Goal: Information Seeking & Learning: Learn about a topic

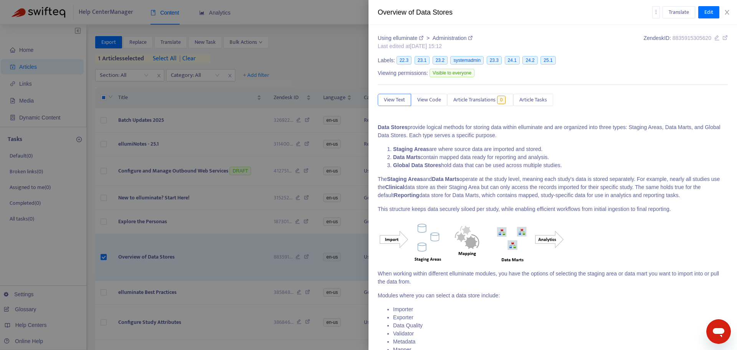
scroll to position [650, 0]
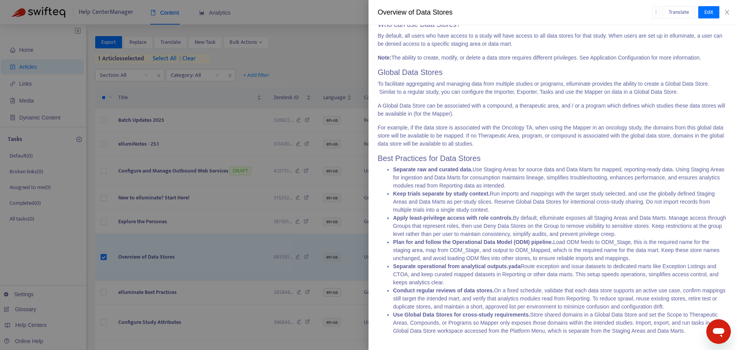
click at [323, 10] on div at bounding box center [368, 175] width 737 height 350
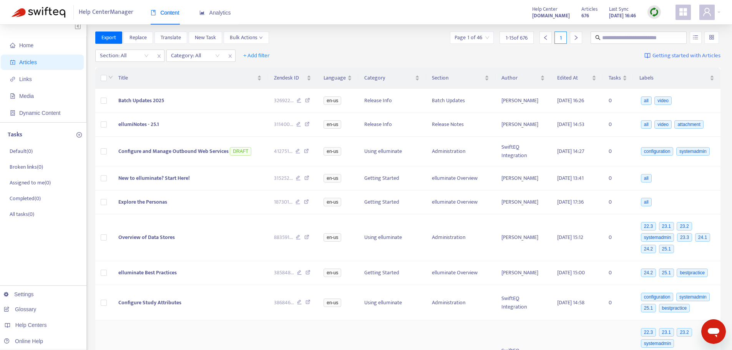
scroll to position [0, 0]
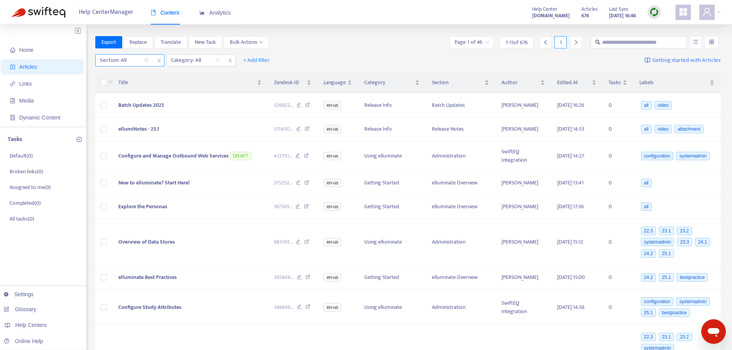
click at [143, 61] on div at bounding box center [120, 60] width 46 height 9
drag, startPoint x: 206, startPoint y: 58, endPoint x: 212, endPoint y: 59, distance: 5.8
click at [207, 58] on div at bounding box center [191, 60] width 46 height 9
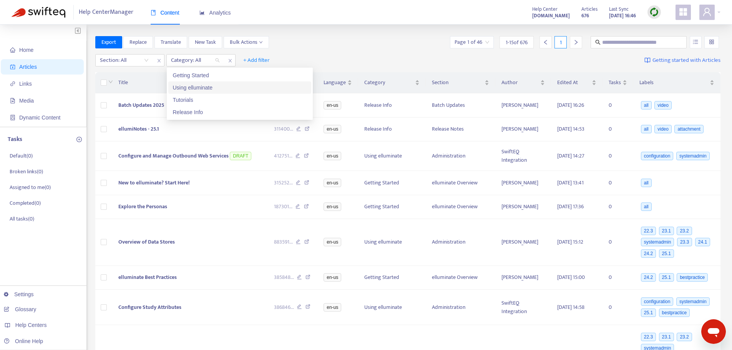
click at [199, 89] on div "Using elluminate" at bounding box center [240, 87] width 134 height 8
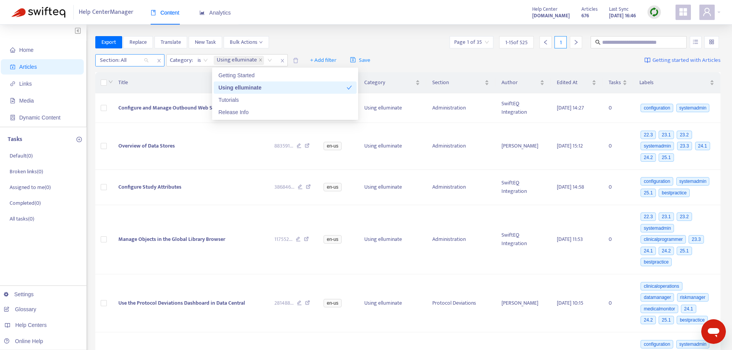
click at [131, 61] on div at bounding box center [120, 60] width 46 height 9
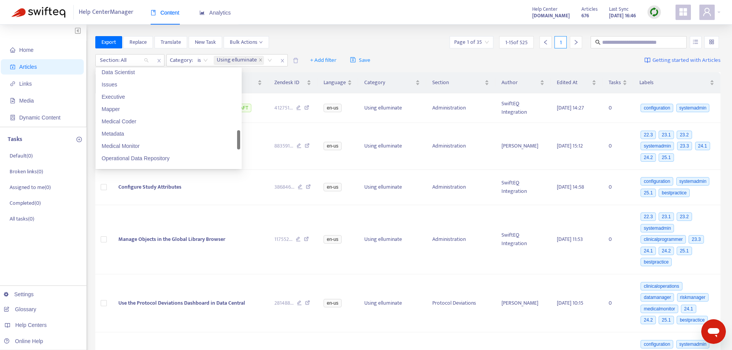
scroll to position [422, 0]
click at [122, 145] on div "Orchestrator" at bounding box center [169, 144] width 134 height 8
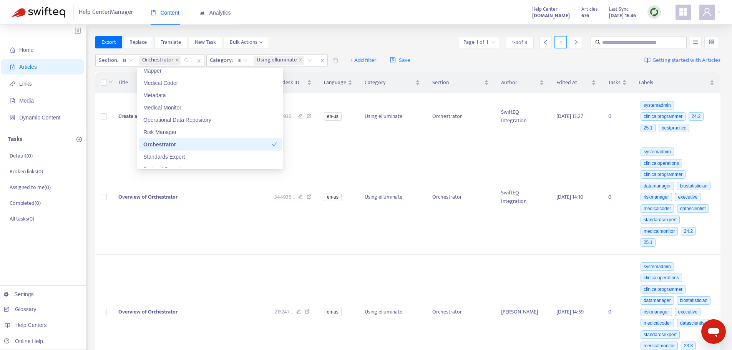
click at [354, 37] on div "Export Replace Translate New Task Bulk Actions Page 1 of 1 1 - 4 of 4 1" at bounding box center [407, 42] width 625 height 12
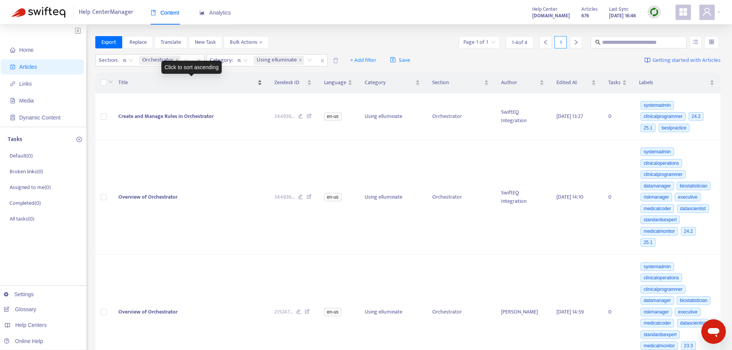
click at [123, 80] on span "Title" at bounding box center [187, 82] width 138 height 8
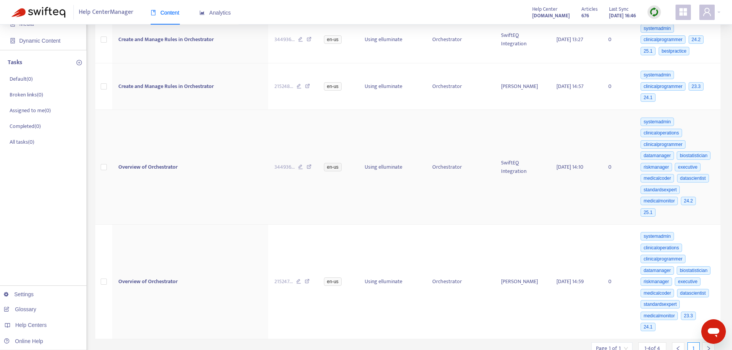
scroll to position [0, 0]
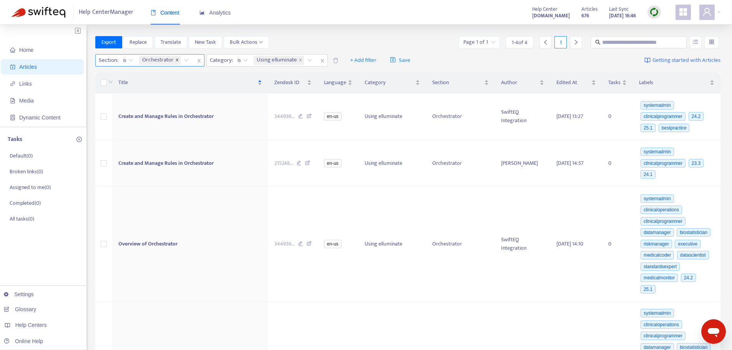
click at [175, 59] on icon "close" at bounding box center [177, 60] width 4 height 4
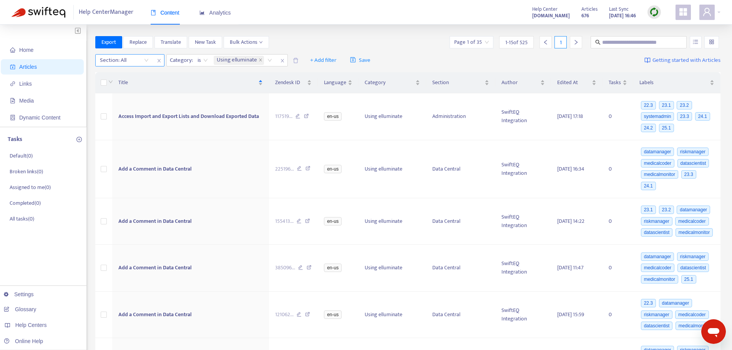
click at [145, 60] on div "Section: All" at bounding box center [124, 61] width 57 height 12
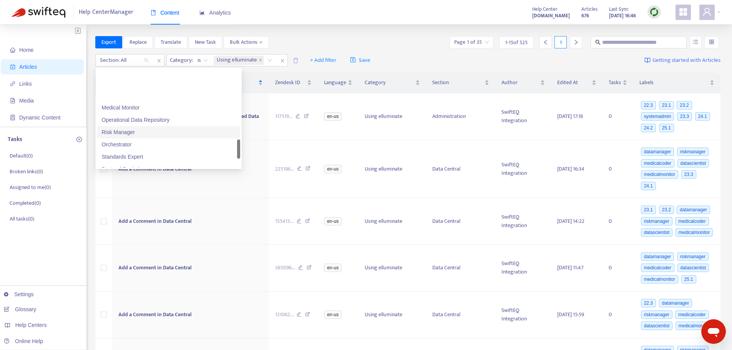
scroll to position [461, 0]
click at [138, 130] on div "Protocol Deviations" at bounding box center [169, 130] width 134 height 8
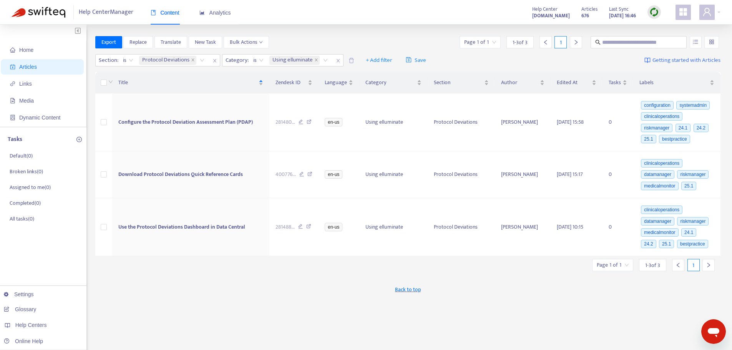
click at [304, 39] on div "Export Replace Translate New Task Bulk Actions Page 1 of 1 1 - 3 of 3 1" at bounding box center [407, 42] width 625 height 12
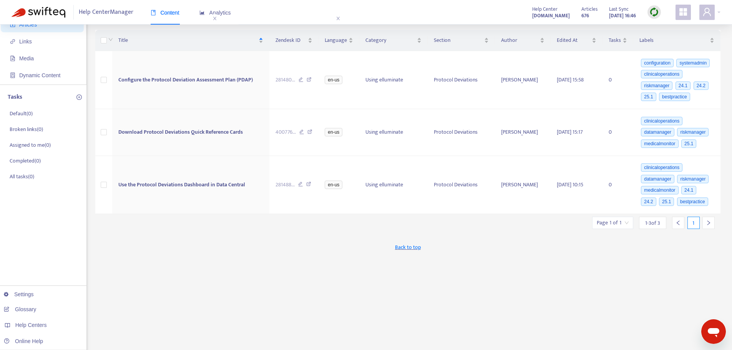
scroll to position [0, 0]
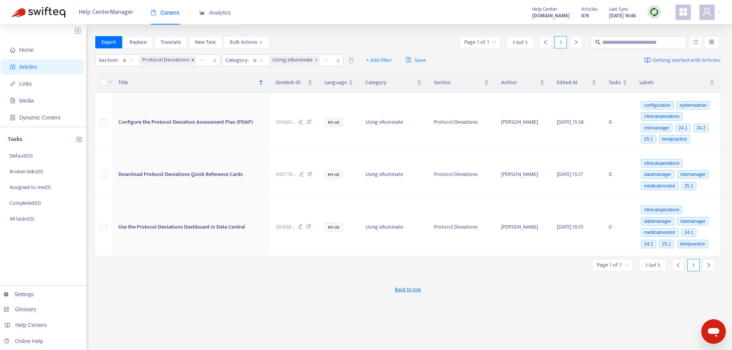
click at [192, 61] on icon "close" at bounding box center [192, 59] width 3 height 3
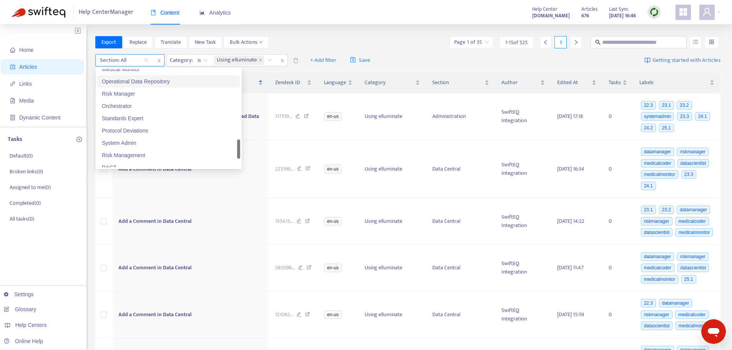
click at [146, 62] on div "Section: All" at bounding box center [124, 61] width 57 height 12
click at [136, 128] on div "Protocol Deviations" at bounding box center [169, 130] width 134 height 8
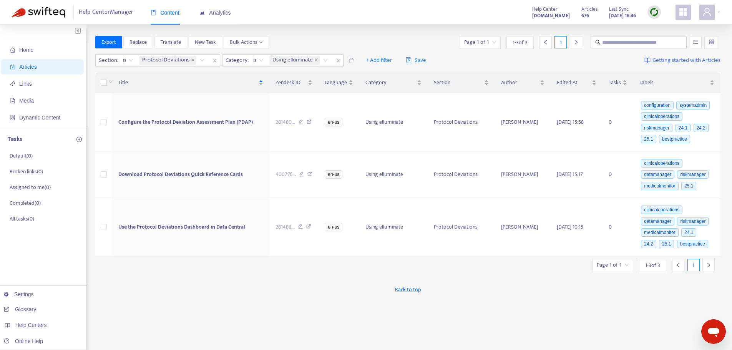
click at [195, 288] on div "Back to top" at bounding box center [407, 289] width 625 height 19
click at [191, 59] on icon "close" at bounding box center [193, 60] width 4 height 4
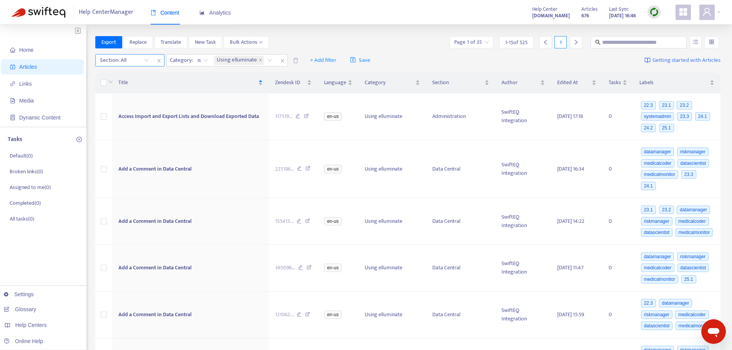
click at [145, 60] on div "Section: All" at bounding box center [124, 61] width 57 height 12
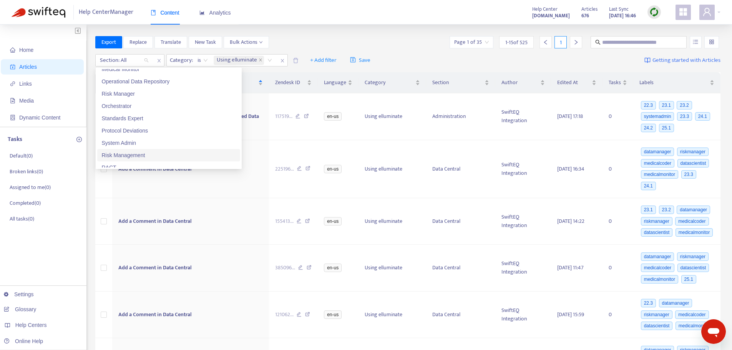
click at [121, 157] on div "Risk Management" at bounding box center [169, 155] width 134 height 8
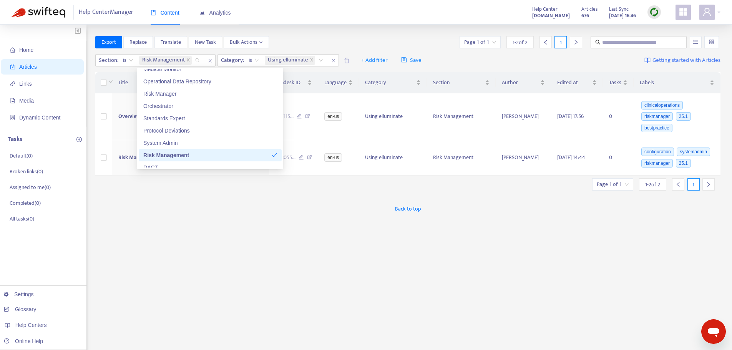
click at [192, 223] on div "Export Replace Translate New Task Bulk Actions Page 1 of 1 1 - 2 of 2 1 Section…" at bounding box center [407, 260] width 625 height 449
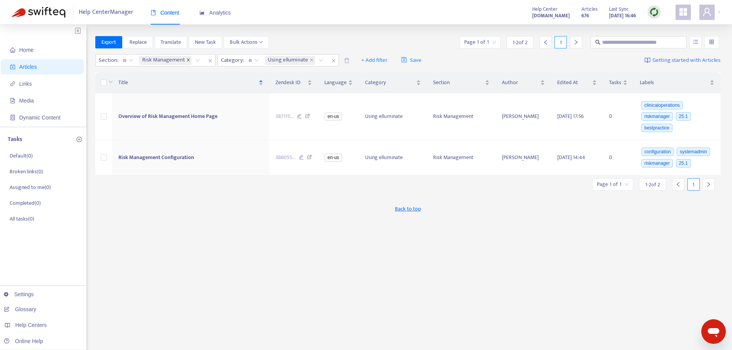
click at [187, 60] on icon "close" at bounding box center [188, 60] width 4 height 4
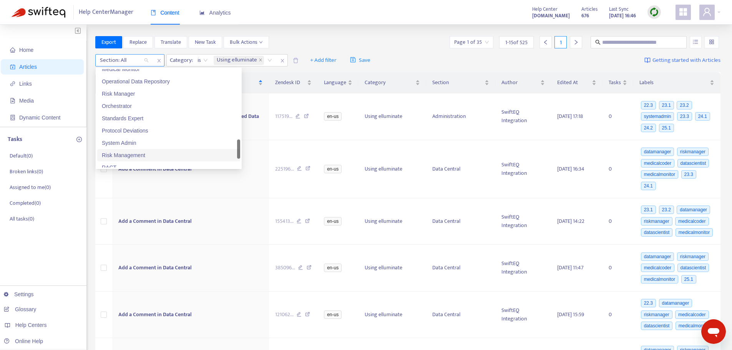
click at [146, 61] on div "Section: All" at bounding box center [124, 61] width 57 height 12
drag, startPoint x: 238, startPoint y: 145, endPoint x: 238, endPoint y: 154, distance: 8.8
click at [238, 154] on div at bounding box center [238, 157] width 3 height 19
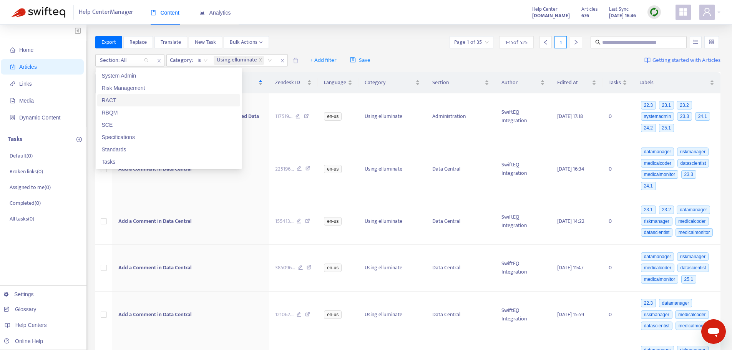
click at [111, 96] on div "RACT" at bounding box center [169, 100] width 134 height 8
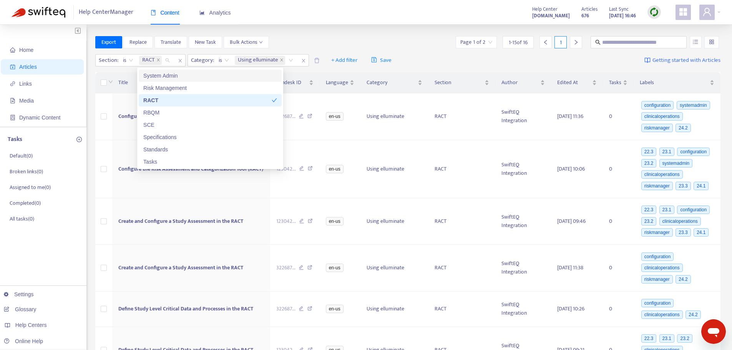
click at [311, 42] on div "Export Replace Translate New Task Bulk Actions Page 1 of 2 1 - 15 of 16 1" at bounding box center [407, 42] width 625 height 12
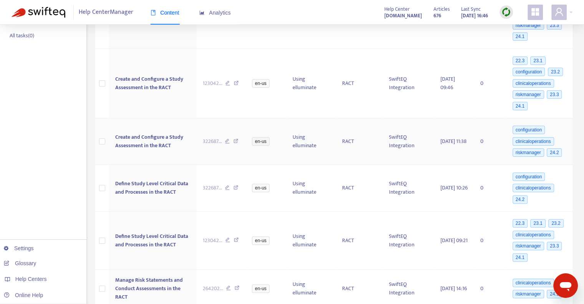
scroll to position [192, 0]
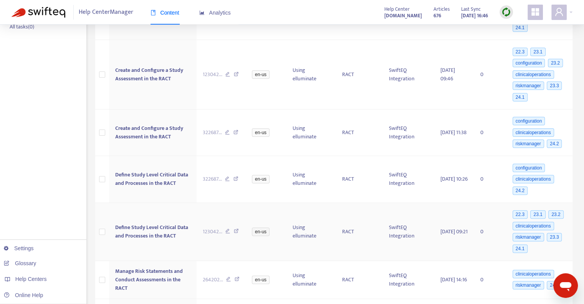
click at [138, 223] on span "Define Study Level Critical Data and Processes in the RACT" at bounding box center [151, 231] width 73 height 17
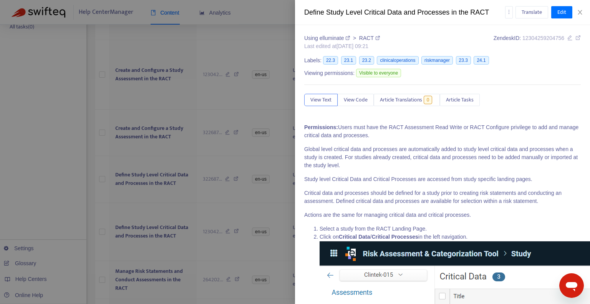
click at [252, 44] on div at bounding box center [295, 152] width 590 height 304
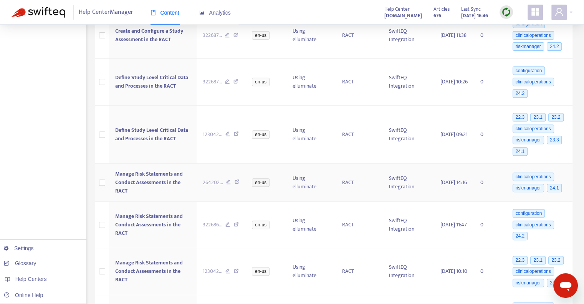
scroll to position [307, 0]
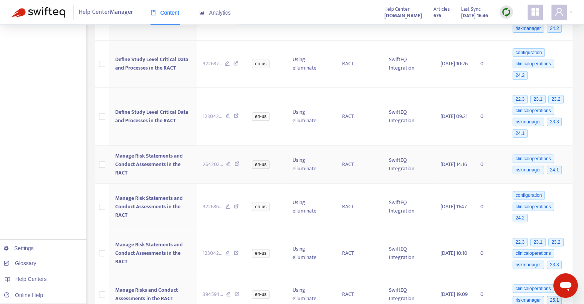
click at [131, 153] on span "Manage Risk Statements and Conduct Assessments in the RACT" at bounding box center [149, 164] width 68 height 26
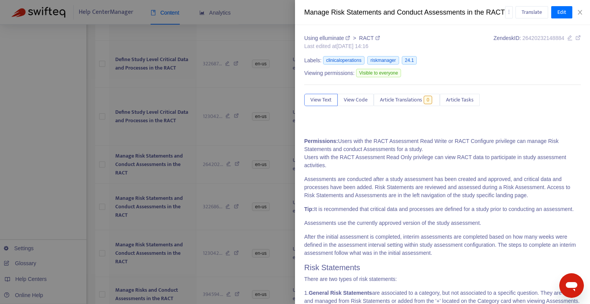
click at [140, 143] on div at bounding box center [295, 152] width 590 height 304
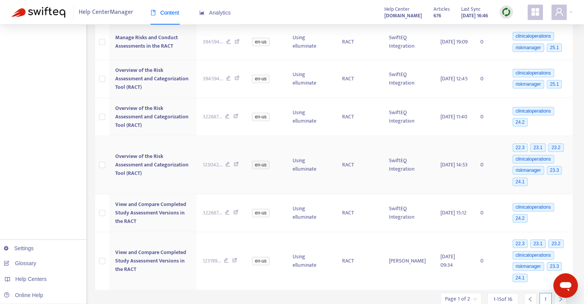
scroll to position [572, 0]
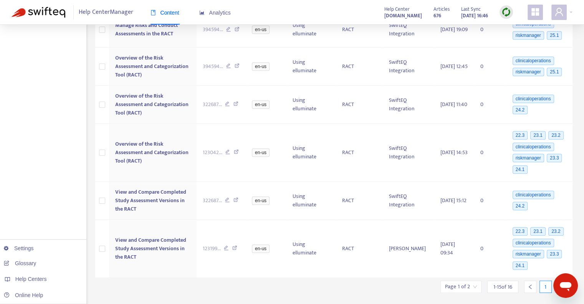
click at [560, 284] on icon "right" at bounding box center [560, 286] width 5 height 5
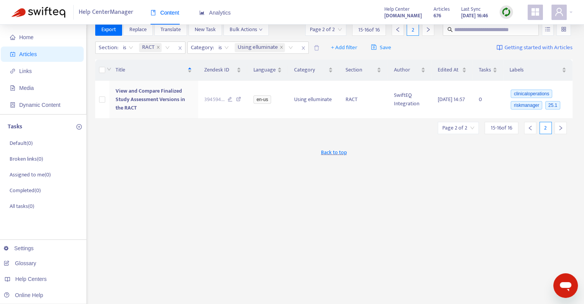
scroll to position [0, 0]
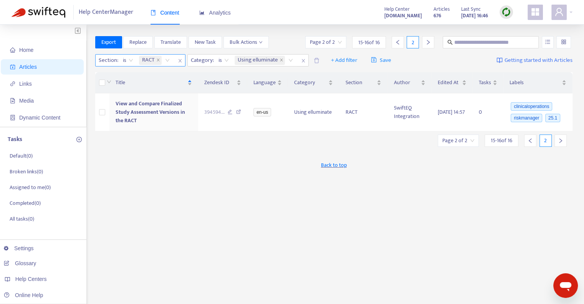
click at [166, 60] on div "RACT" at bounding box center [155, 61] width 36 height 12
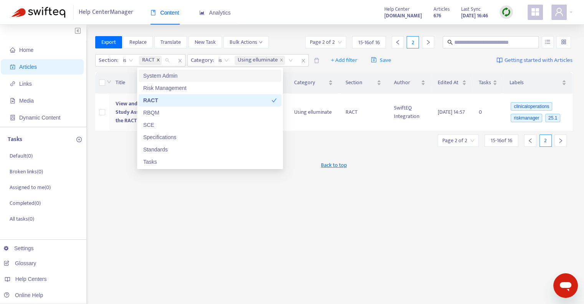
click at [156, 60] on icon "close" at bounding box center [158, 60] width 4 height 4
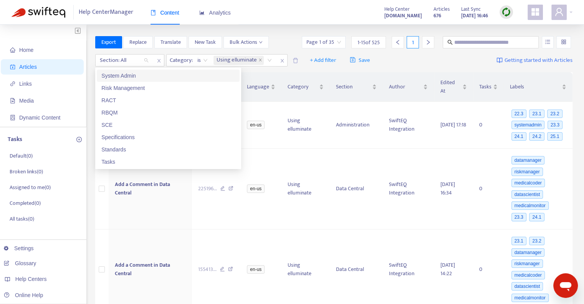
click at [272, 149] on td "en-us" at bounding box center [261, 189] width 41 height 81
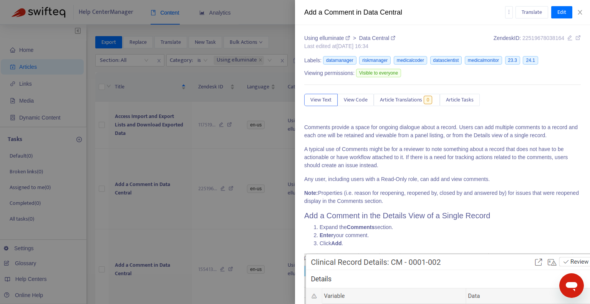
click at [246, 18] on div at bounding box center [295, 152] width 590 height 304
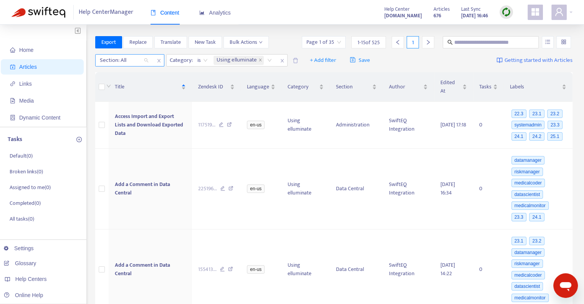
click at [145, 60] on div "Section: All" at bounding box center [124, 61] width 57 height 12
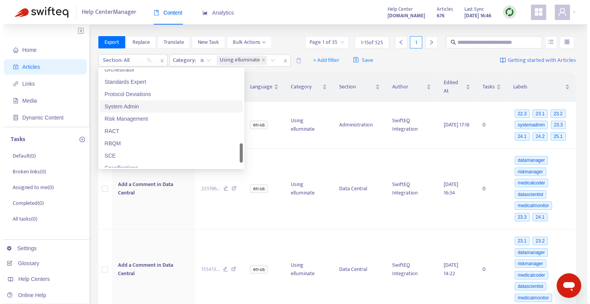
scroll to position [495, 0]
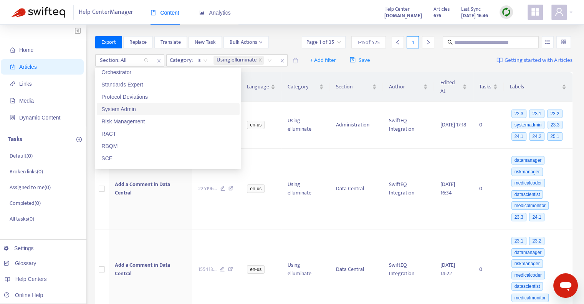
drag, startPoint x: 238, startPoint y: 155, endPoint x: 238, endPoint y: 150, distance: 5.0
click at [238, 150] on div "Orchestrator Standards Expert Protocol Deviations System Admin Risk Management …" at bounding box center [168, 118] width 143 height 98
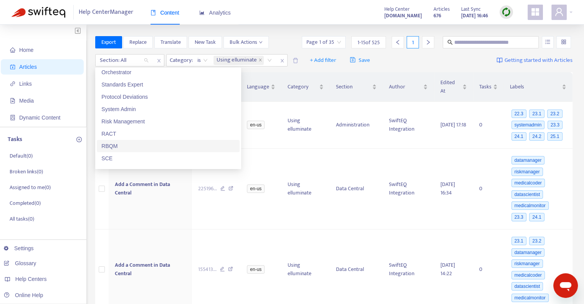
click at [126, 144] on div "RBQM" at bounding box center [168, 146] width 134 height 8
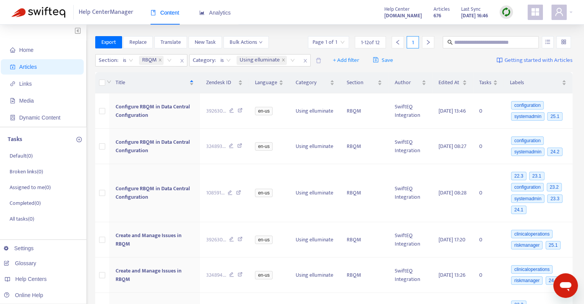
click at [288, 38] on div "Export Replace Translate New Task Bulk Actions Page 1 of 1 1 - 12 of 12 1" at bounding box center [334, 42] width 478 height 12
click at [134, 106] on span "Configure RBQM in Data Central Configuration" at bounding box center [152, 110] width 75 height 17
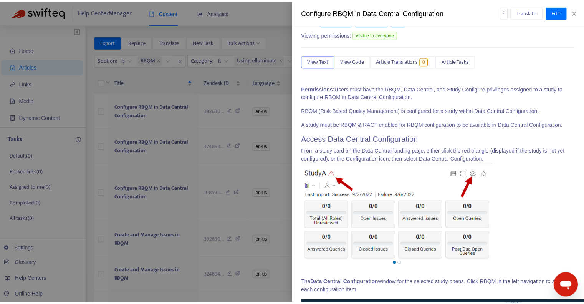
scroll to position [0, 0]
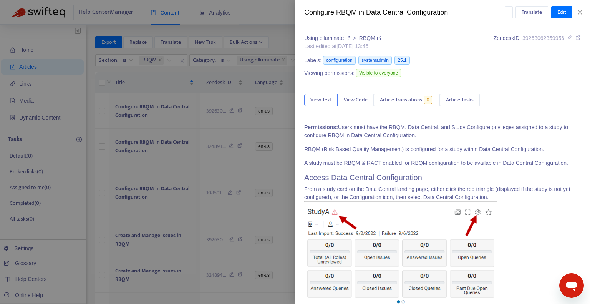
click at [272, 21] on div at bounding box center [295, 152] width 590 height 304
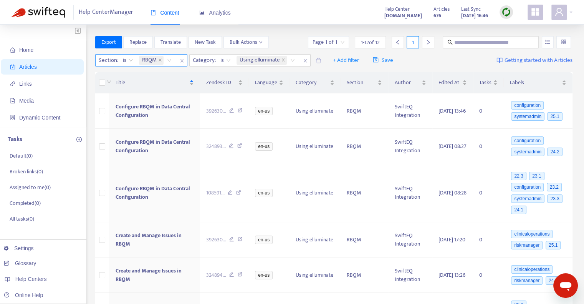
click at [169, 59] on div "RBQM" at bounding box center [156, 61] width 38 height 12
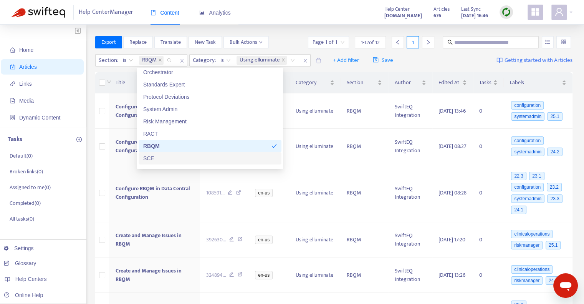
click at [166, 158] on div "SCE" at bounding box center [210, 158] width 134 height 8
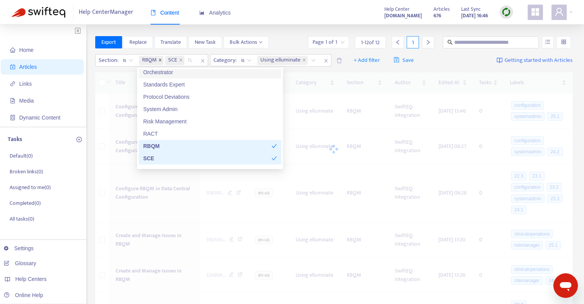
click at [159, 60] on icon "close" at bounding box center [160, 60] width 4 height 4
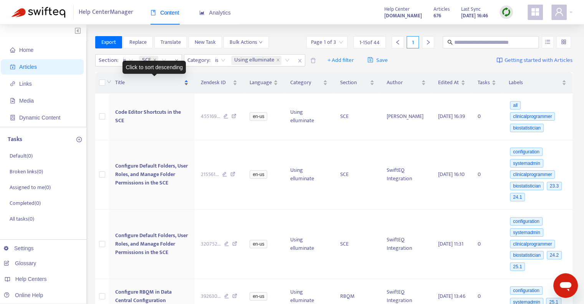
click at [157, 79] on span "Title" at bounding box center [148, 82] width 67 height 8
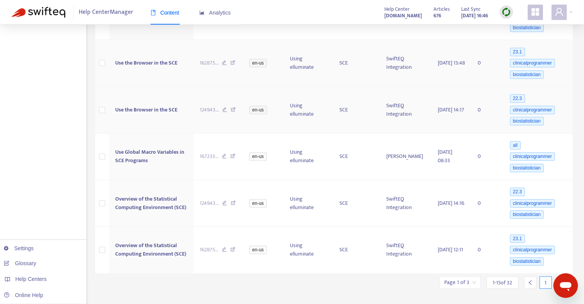
scroll to position [479, 0]
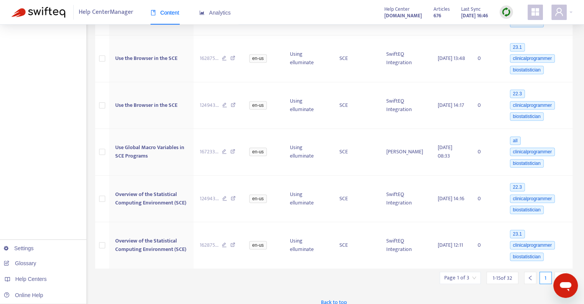
click at [559, 275] on icon "right" at bounding box center [560, 277] width 5 height 5
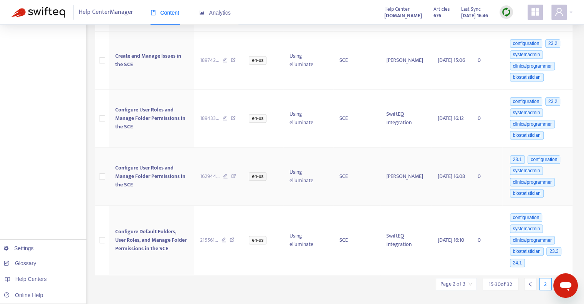
scroll to position [591, 0]
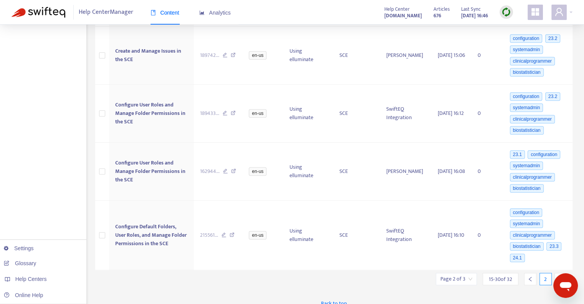
click at [560, 277] on icon "right" at bounding box center [561, 279] width 3 height 5
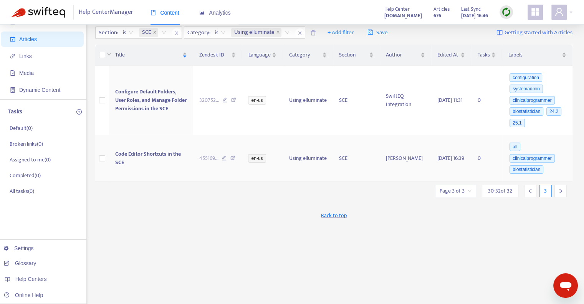
scroll to position [0, 0]
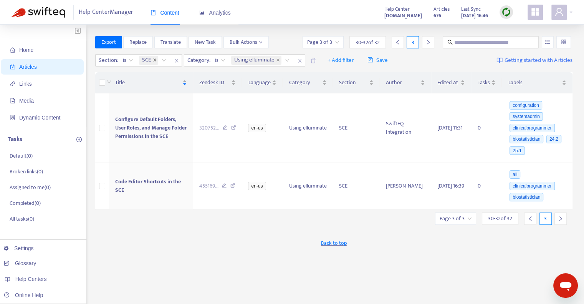
click at [155, 60] on icon "close" at bounding box center [155, 60] width 4 height 4
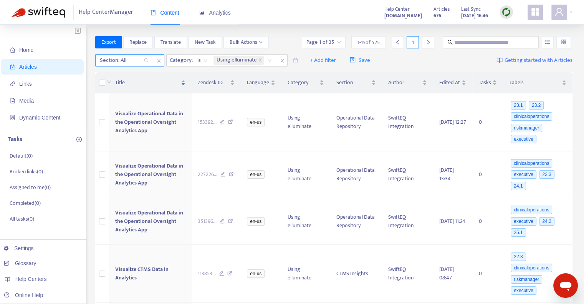
click at [147, 61] on div "Section: All" at bounding box center [124, 61] width 57 height 12
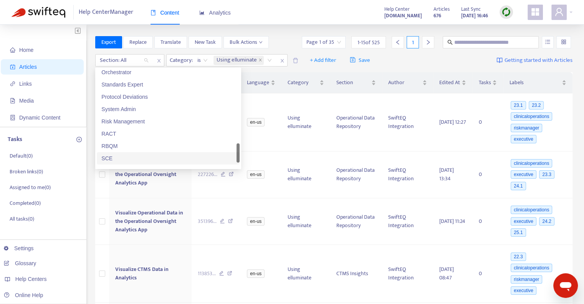
scroll to position [528, 0]
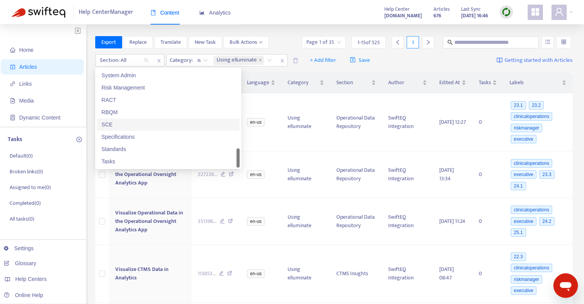
drag, startPoint x: 238, startPoint y: 151, endPoint x: 229, endPoint y: 158, distance: 11.3
click at [237, 158] on div at bounding box center [238, 157] width 3 height 19
click at [140, 137] on div "Specifications" at bounding box center [168, 136] width 134 height 8
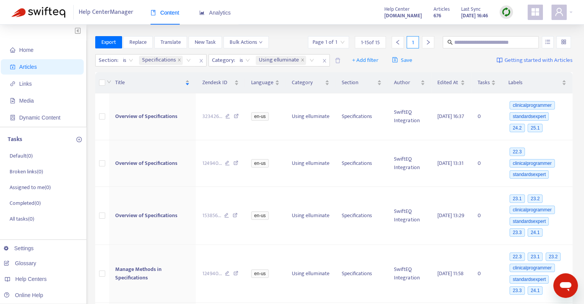
click at [292, 14] on div "Help Center Manager Content Analytics Help Center [DOMAIN_NAME] Articles 676 La…" at bounding box center [292, 12] width 584 height 25
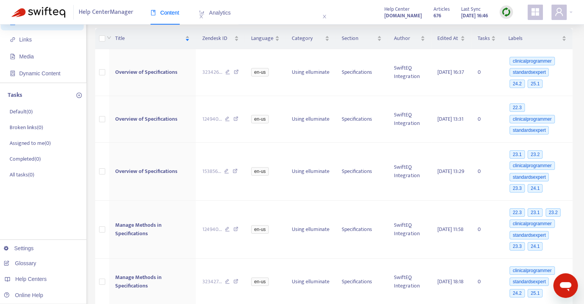
scroll to position [0, 0]
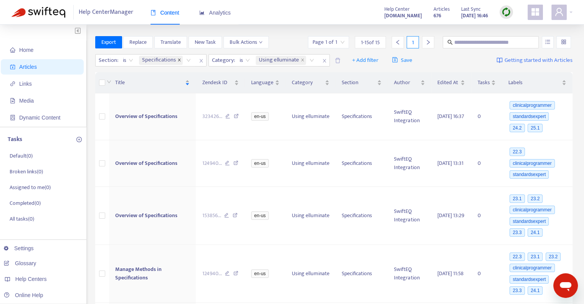
click at [178, 60] on icon "close" at bounding box center [179, 59] width 3 height 3
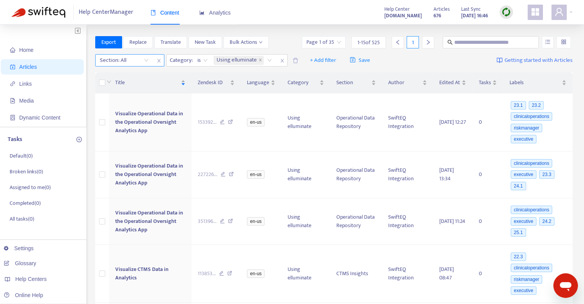
click at [144, 61] on div "Section: All" at bounding box center [124, 61] width 57 height 12
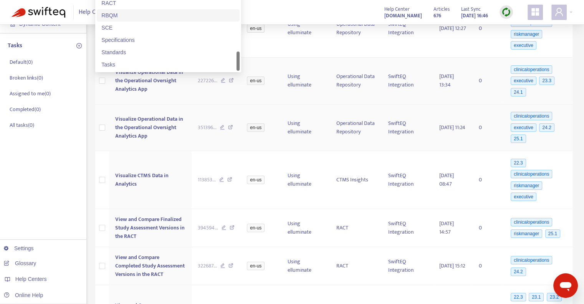
scroll to position [115, 0]
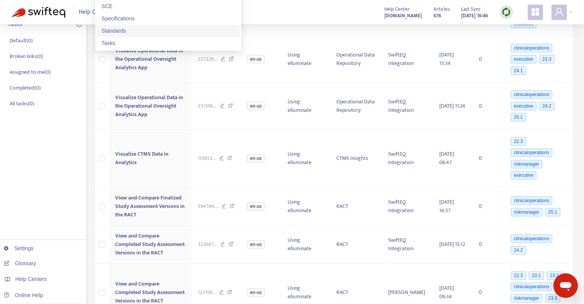
click at [122, 33] on div "Standards" at bounding box center [168, 30] width 134 height 8
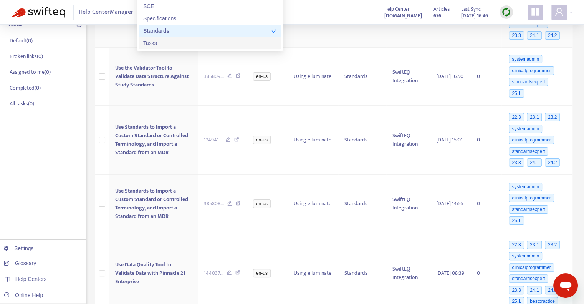
click at [323, 33] on td "Using elluminate" at bounding box center [313, 13] width 51 height 70
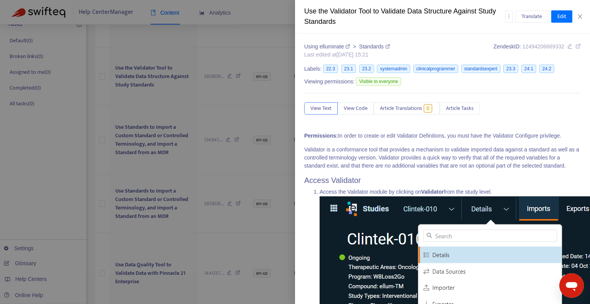
click at [216, 30] on div at bounding box center [295, 152] width 590 height 304
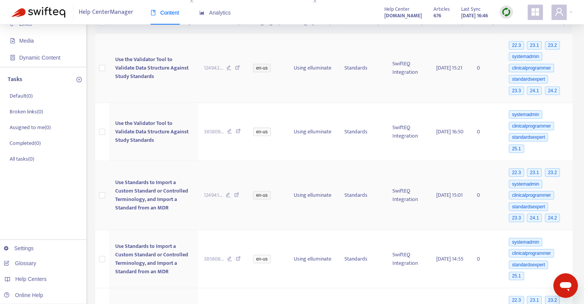
scroll to position [0, 0]
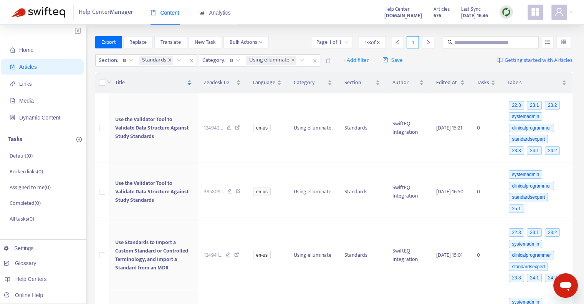
click at [170, 60] on icon "close" at bounding box center [170, 60] width 4 height 4
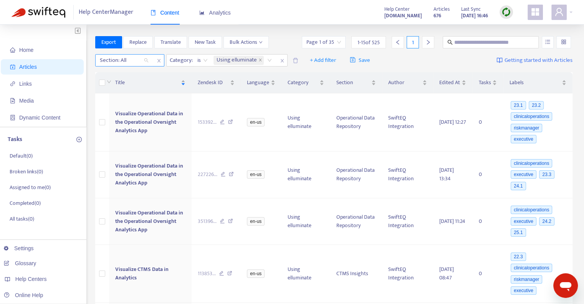
click at [146, 59] on div "Section: All" at bounding box center [124, 61] width 57 height 12
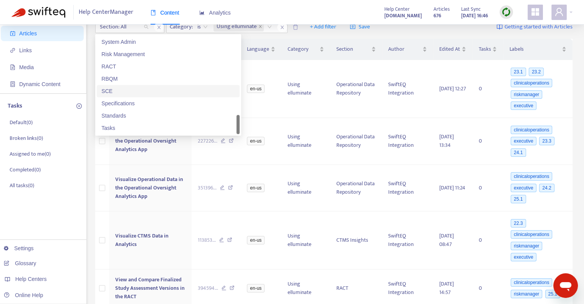
scroll to position [77, 0]
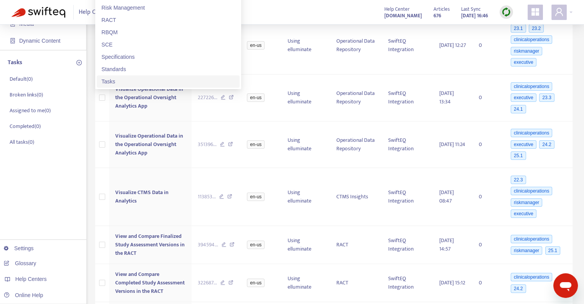
click at [109, 83] on div "Tasks" at bounding box center [168, 81] width 134 height 8
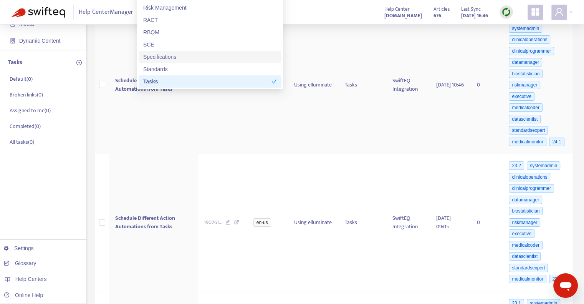
click at [333, 39] on td "Using elluminate" at bounding box center [313, 85] width 51 height 137
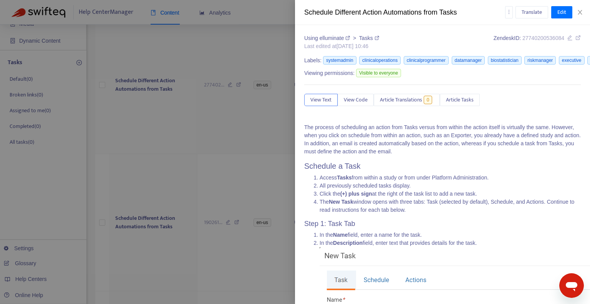
click at [250, 39] on div at bounding box center [295, 152] width 590 height 304
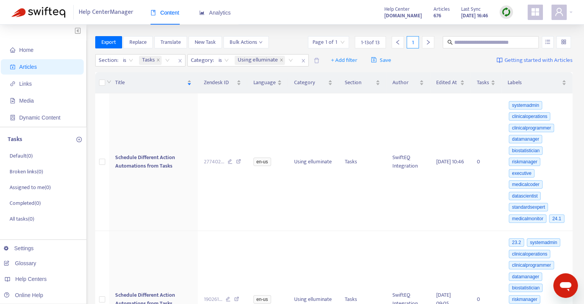
scroll to position [0, 0]
click at [157, 60] on icon "close" at bounding box center [158, 60] width 4 height 4
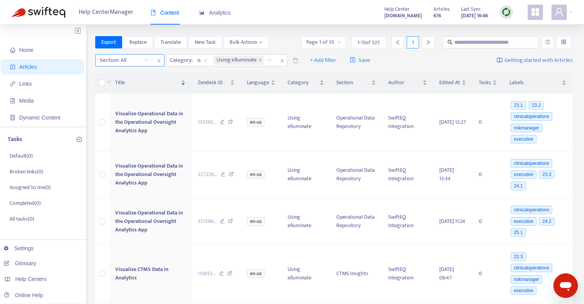
click at [144, 62] on div "Section: All" at bounding box center [124, 61] width 57 height 12
click at [283, 36] on div "Export Replace Translate New Task Bulk Actions Page 1 of 35 1 - 15 of 525 1" at bounding box center [334, 42] width 478 height 12
click at [259, 58] on icon "close" at bounding box center [260, 60] width 4 height 4
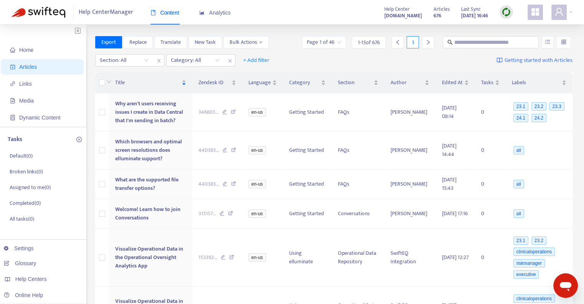
click at [507, 12] on img at bounding box center [507, 12] width 10 height 10
click at [516, 57] on link "Learn More" at bounding box center [523, 55] width 34 height 9
click at [509, 13] on img at bounding box center [507, 12] width 10 height 10
click at [513, 40] on link "Full Sync" at bounding box center [520, 40] width 28 height 9
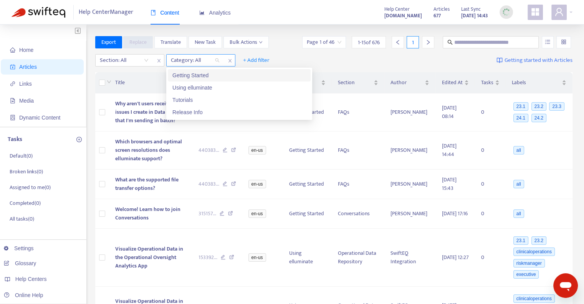
click at [200, 56] on div at bounding box center [191, 60] width 46 height 9
click at [197, 88] on div "Using elluminate" at bounding box center [239, 87] width 134 height 8
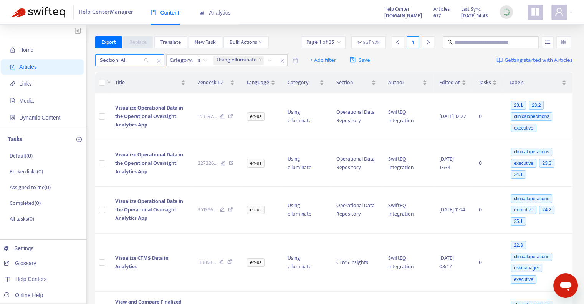
click at [133, 60] on div at bounding box center [120, 60] width 46 height 9
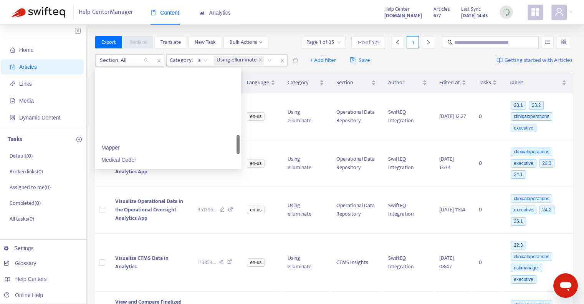
scroll to position [422, 0]
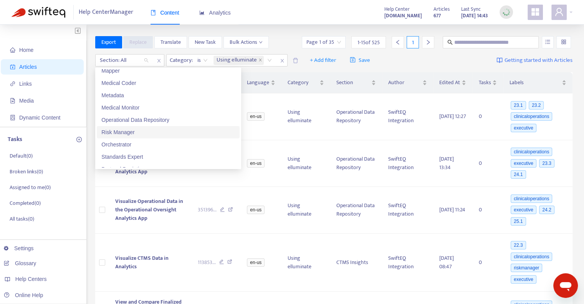
click at [123, 132] on div "Risk Manager" at bounding box center [168, 132] width 134 height 8
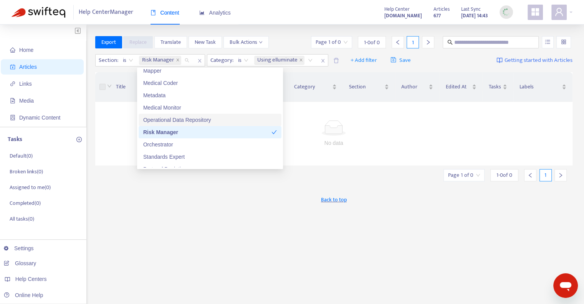
scroll to position [499, 0]
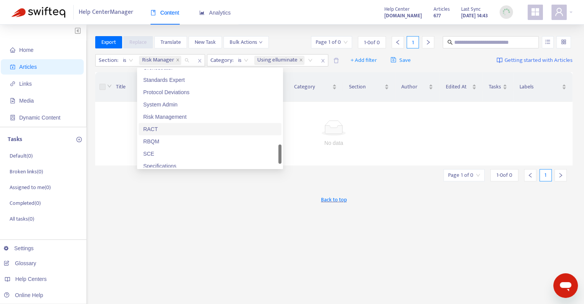
click at [163, 129] on div "RACT" at bounding box center [210, 129] width 134 height 8
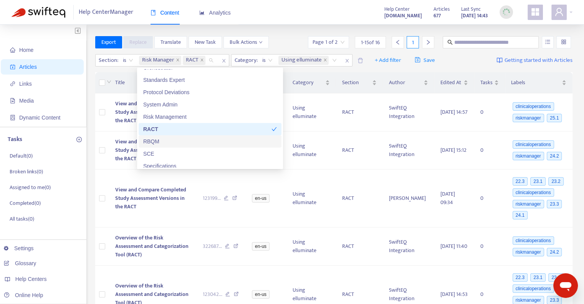
click at [157, 139] on div "RBQM" at bounding box center [210, 141] width 134 height 8
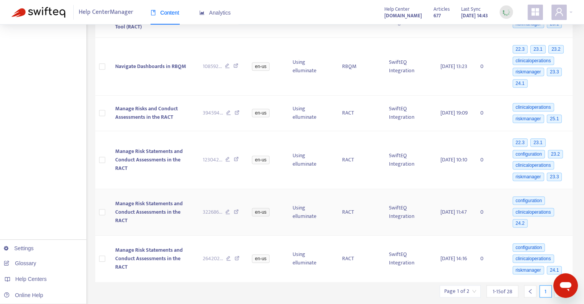
scroll to position [508, 0]
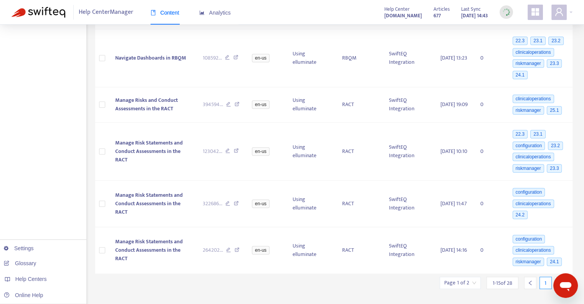
click at [560, 280] on icon "right" at bounding box center [560, 282] width 5 height 5
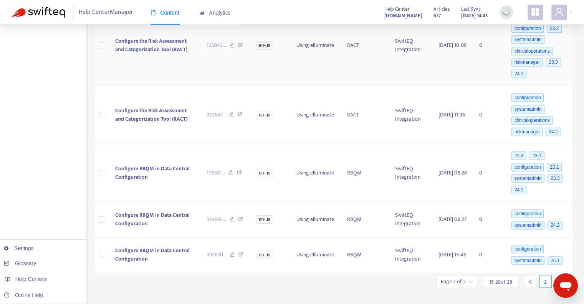
scroll to position [499, 0]
